Goal: Check status: Check status

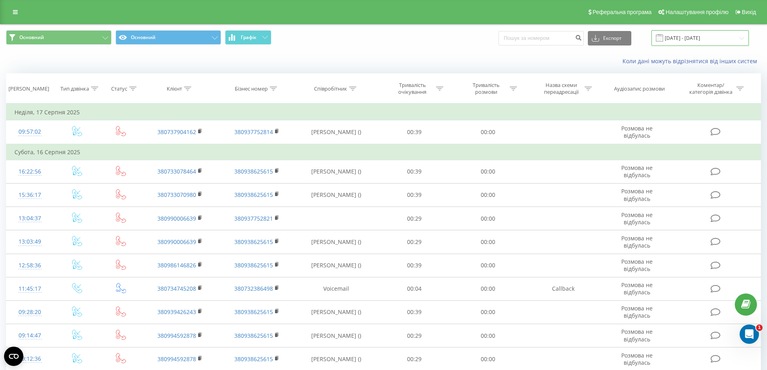
click at [707, 34] on input "[DATE] - [DATE]" at bounding box center [699, 38] width 97 height 16
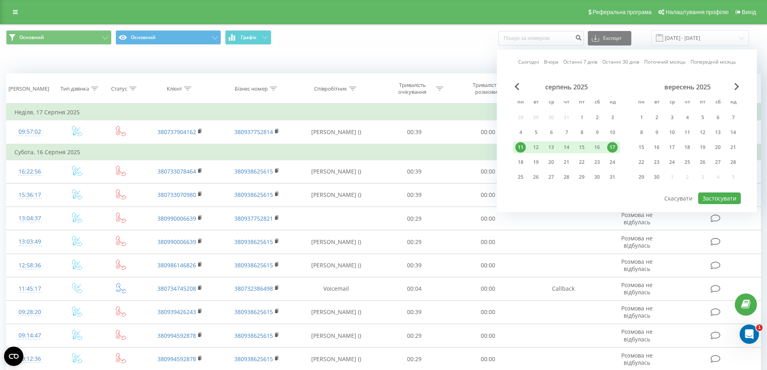
click at [521, 146] on div "11" at bounding box center [520, 147] width 10 height 10
click at [582, 160] on div "22" at bounding box center [581, 162] width 10 height 10
click at [743, 202] on div "Сьогодні Вчора Останні 7 днів Останні 30 днів Поточний місяць Попередній місяць…" at bounding box center [627, 131] width 260 height 163
click at [735, 198] on button "Застосувати" at bounding box center [719, 198] width 43 height 12
type input "11.08.2025 - 22.08.2025"
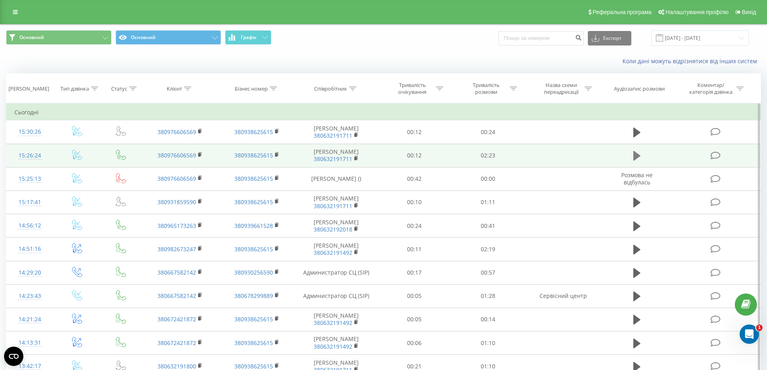
click at [635, 154] on icon at bounding box center [636, 156] width 7 height 10
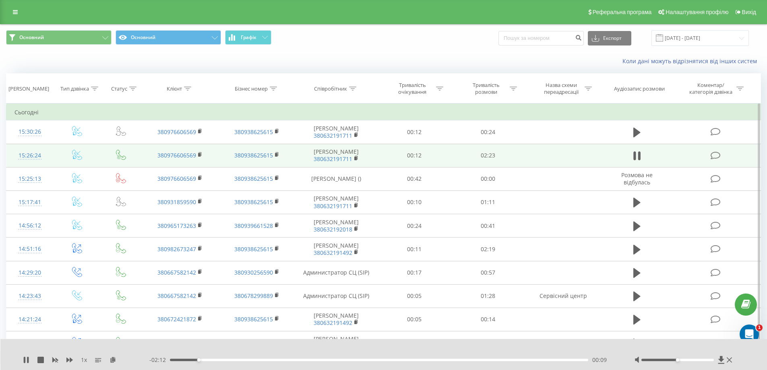
click at [678, 359] on div "Accessibility label" at bounding box center [677, 359] width 3 height 3
click at [186, 359] on div "00:11" at bounding box center [379, 360] width 419 height 2
click at [637, 159] on icon at bounding box center [636, 155] width 7 height 11
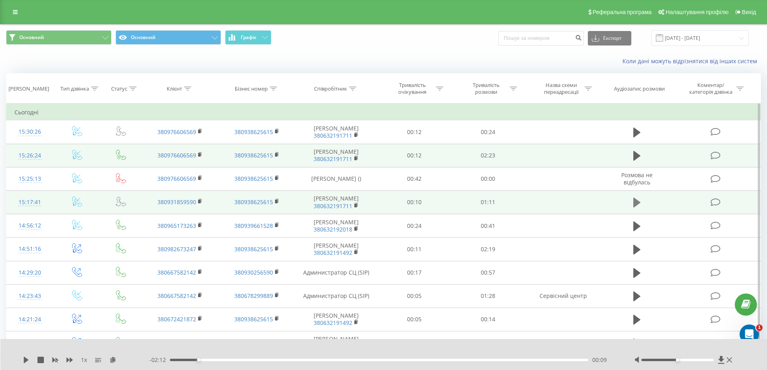
click at [631, 197] on button at bounding box center [637, 202] width 12 height 12
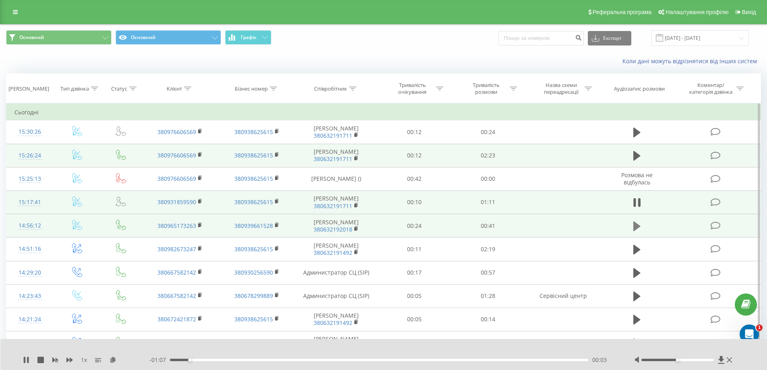
click at [639, 227] on icon at bounding box center [636, 226] width 7 height 10
click at [637, 202] on icon at bounding box center [636, 203] width 7 height 10
click at [636, 226] on icon at bounding box center [636, 226] width 7 height 10
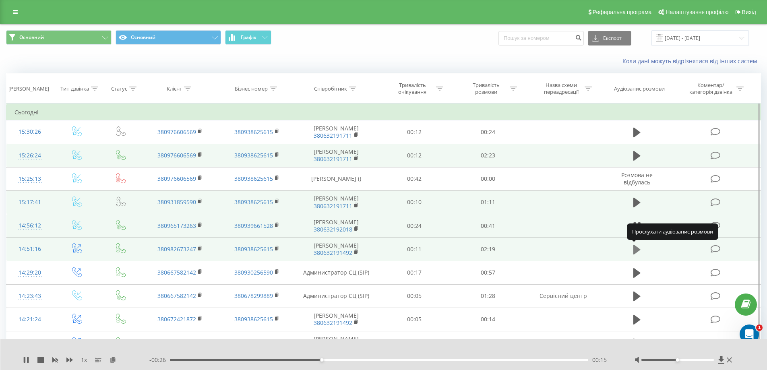
click at [635, 249] on icon at bounding box center [636, 250] width 7 height 10
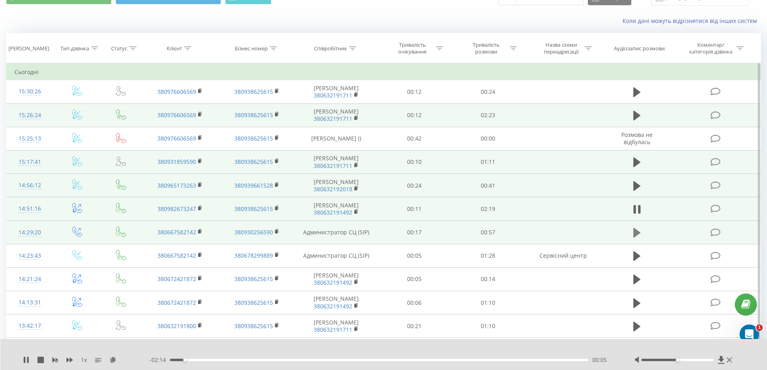
scroll to position [121, 0]
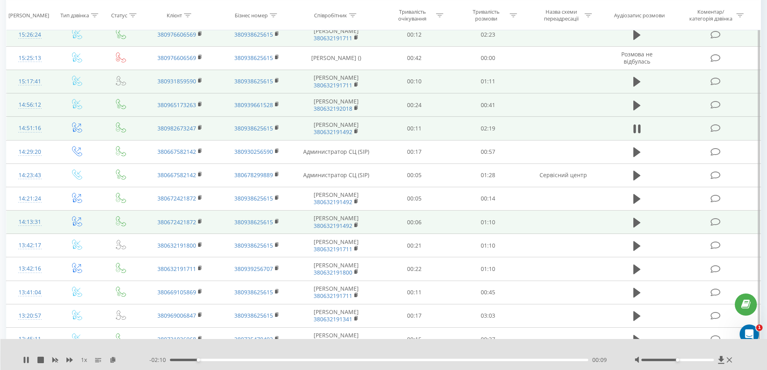
click at [638, 212] on td at bounding box center [636, 221] width 71 height 23
click at [638, 220] on icon at bounding box center [636, 222] width 7 height 11
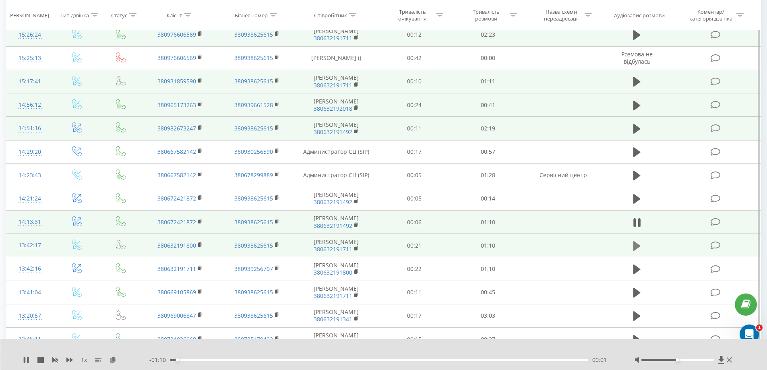
click at [638, 241] on icon at bounding box center [636, 245] width 7 height 11
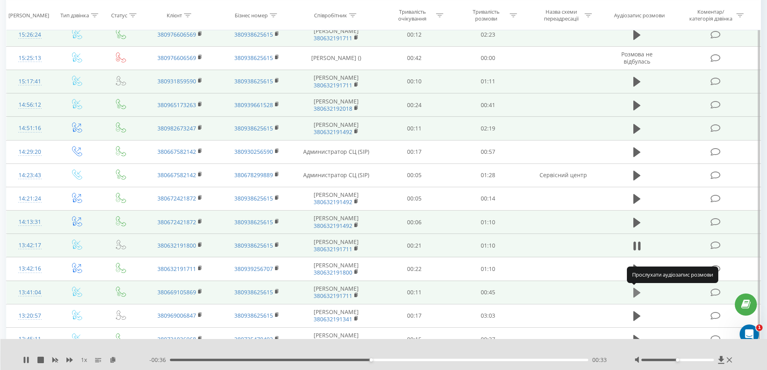
click at [636, 291] on icon at bounding box center [636, 293] width 7 height 10
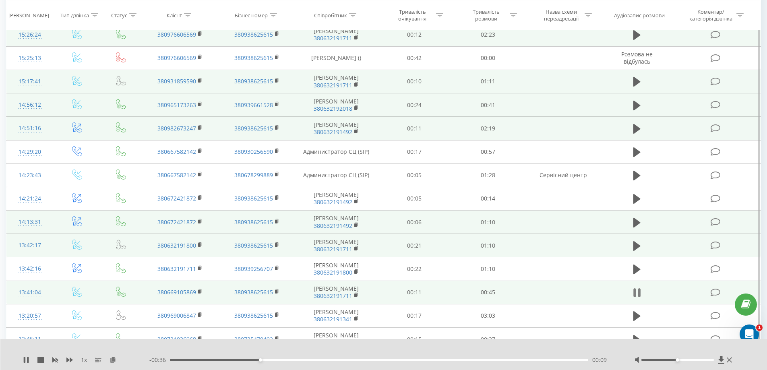
click at [636, 291] on icon at bounding box center [636, 292] width 7 height 11
